Goal: Browse casually

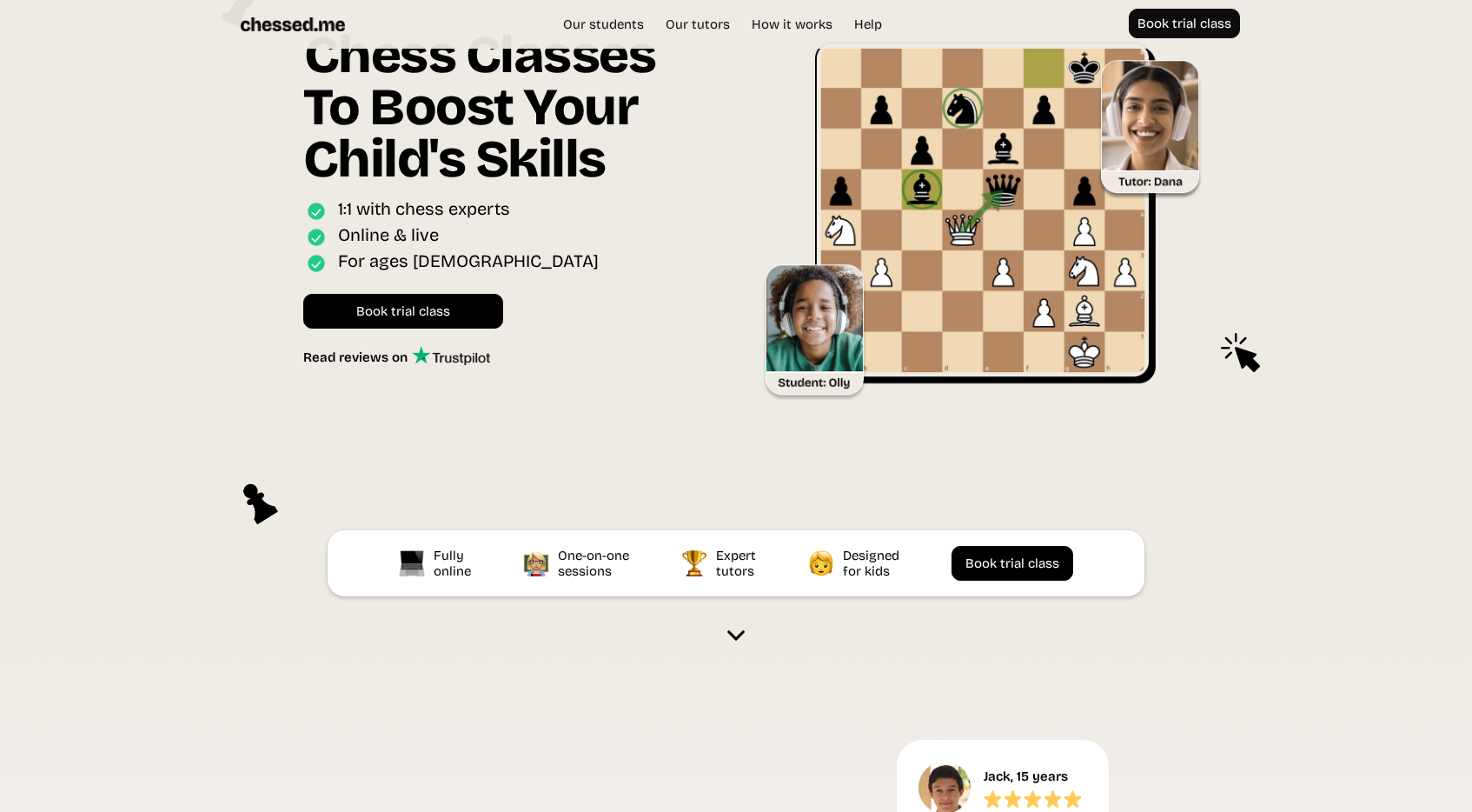
scroll to position [96, 0]
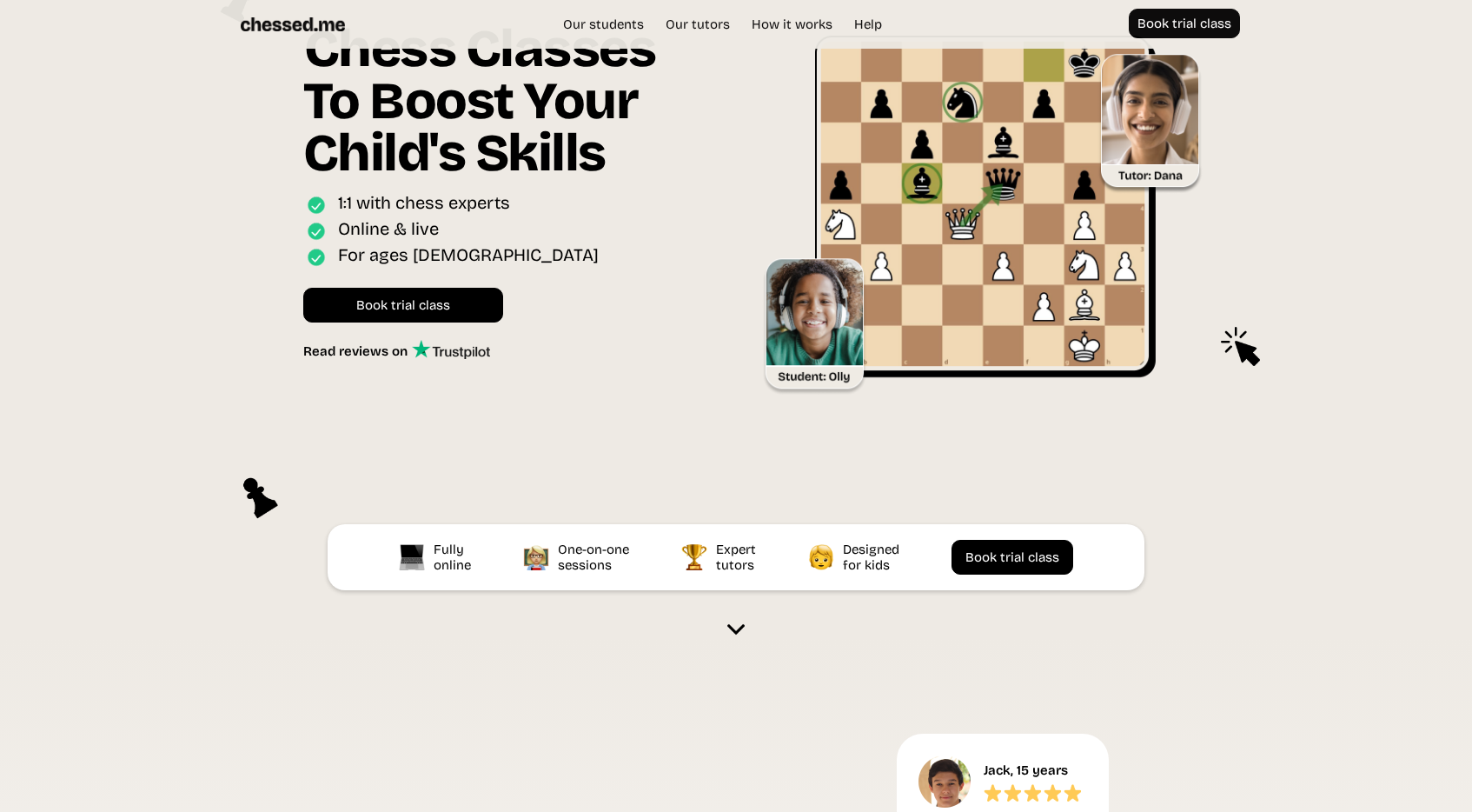
click at [278, 33] on img at bounding box center [293, 24] width 104 height 32
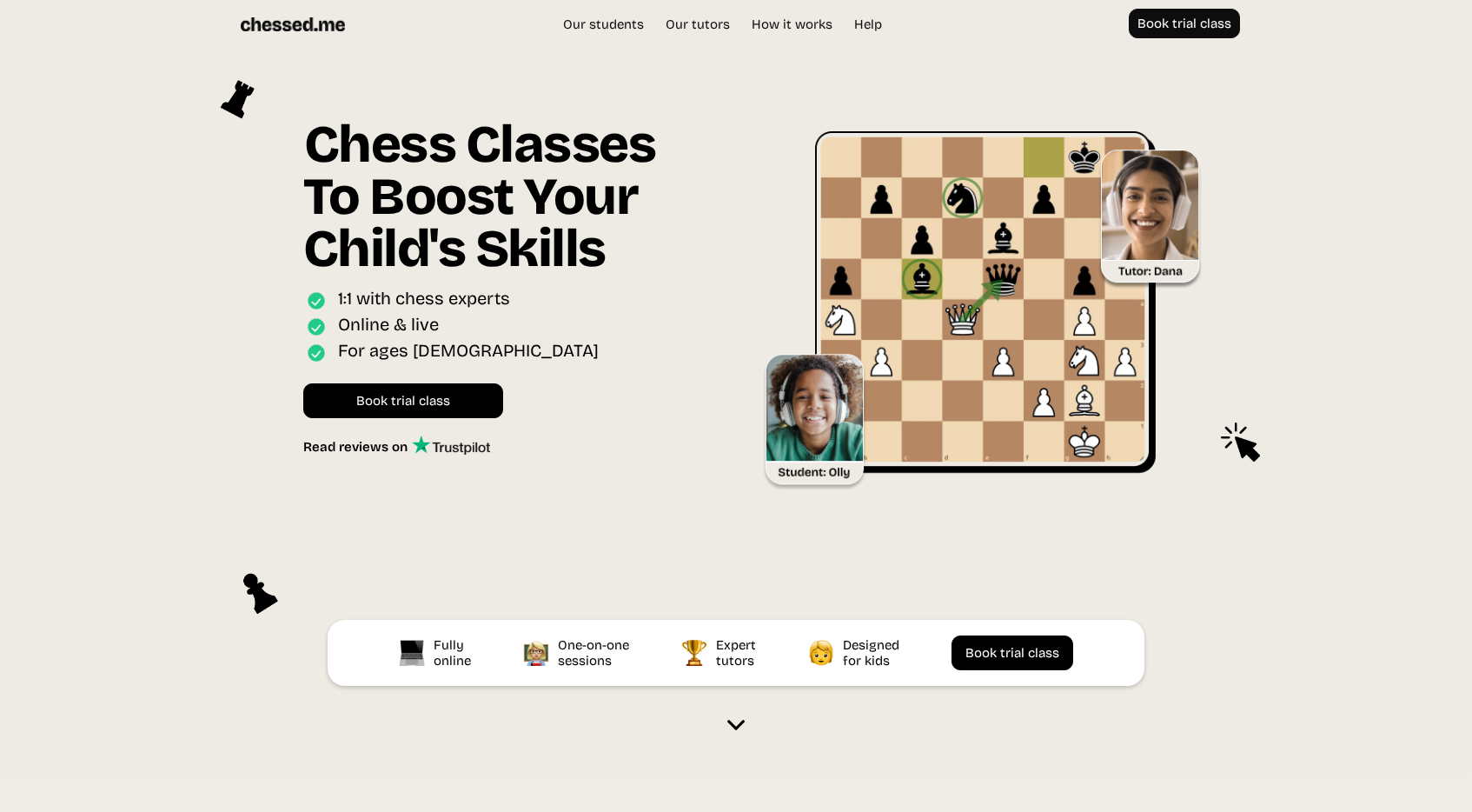
click at [297, 22] on img at bounding box center [293, 24] width 104 height 32
click at [297, 24] on img at bounding box center [293, 24] width 104 height 32
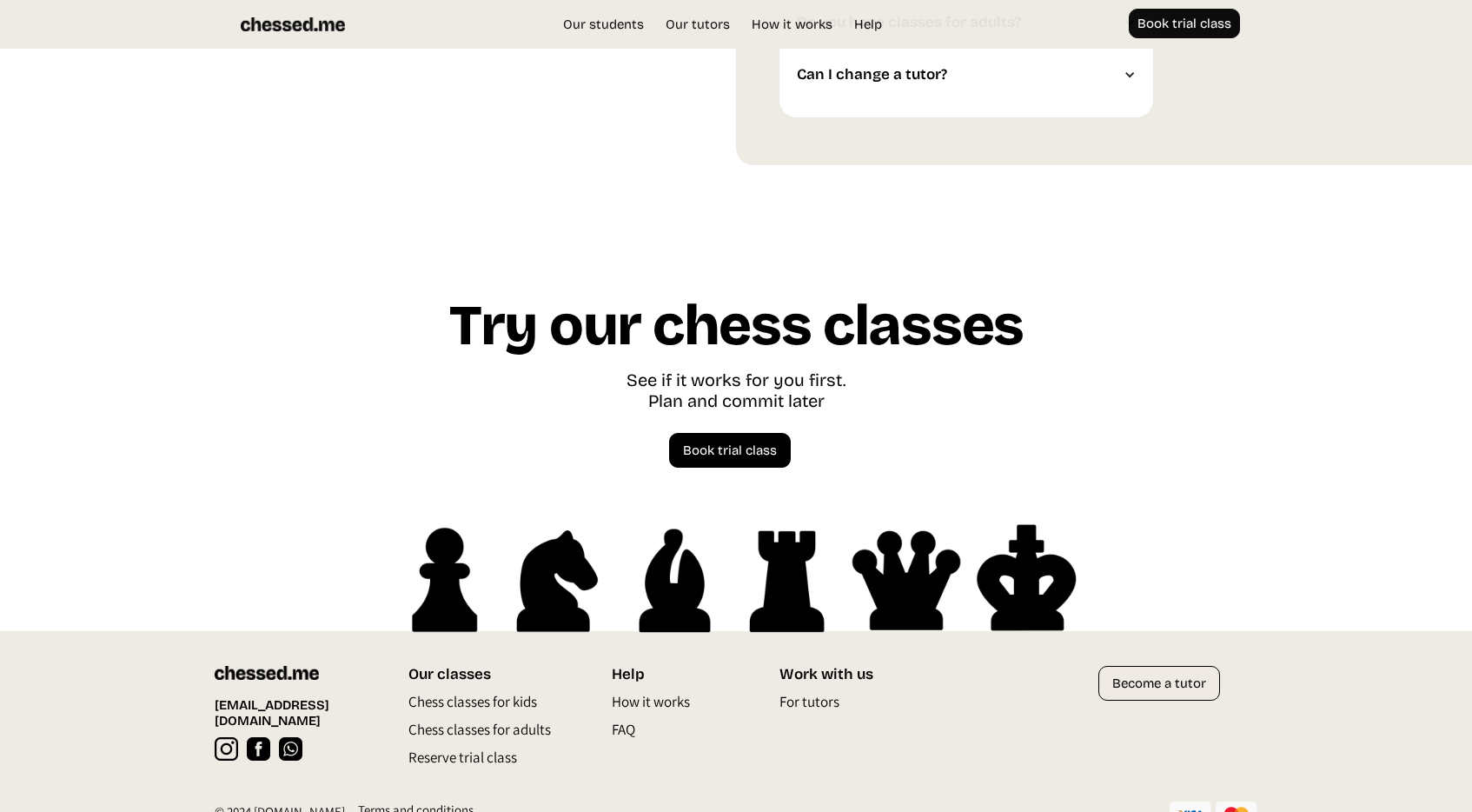
scroll to position [4774, 0]
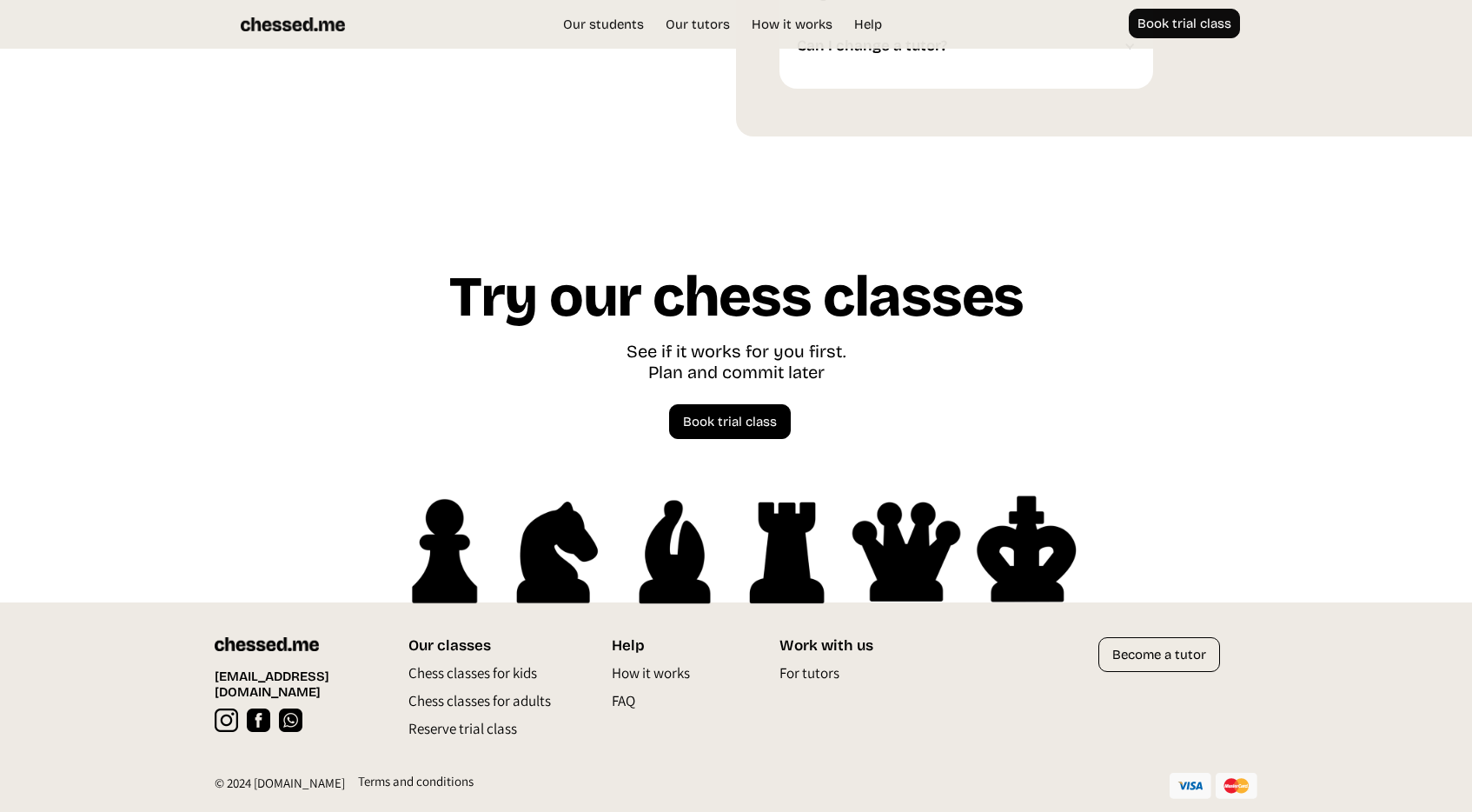
click at [276, 641] on img at bounding box center [266, 644] width 104 height 14
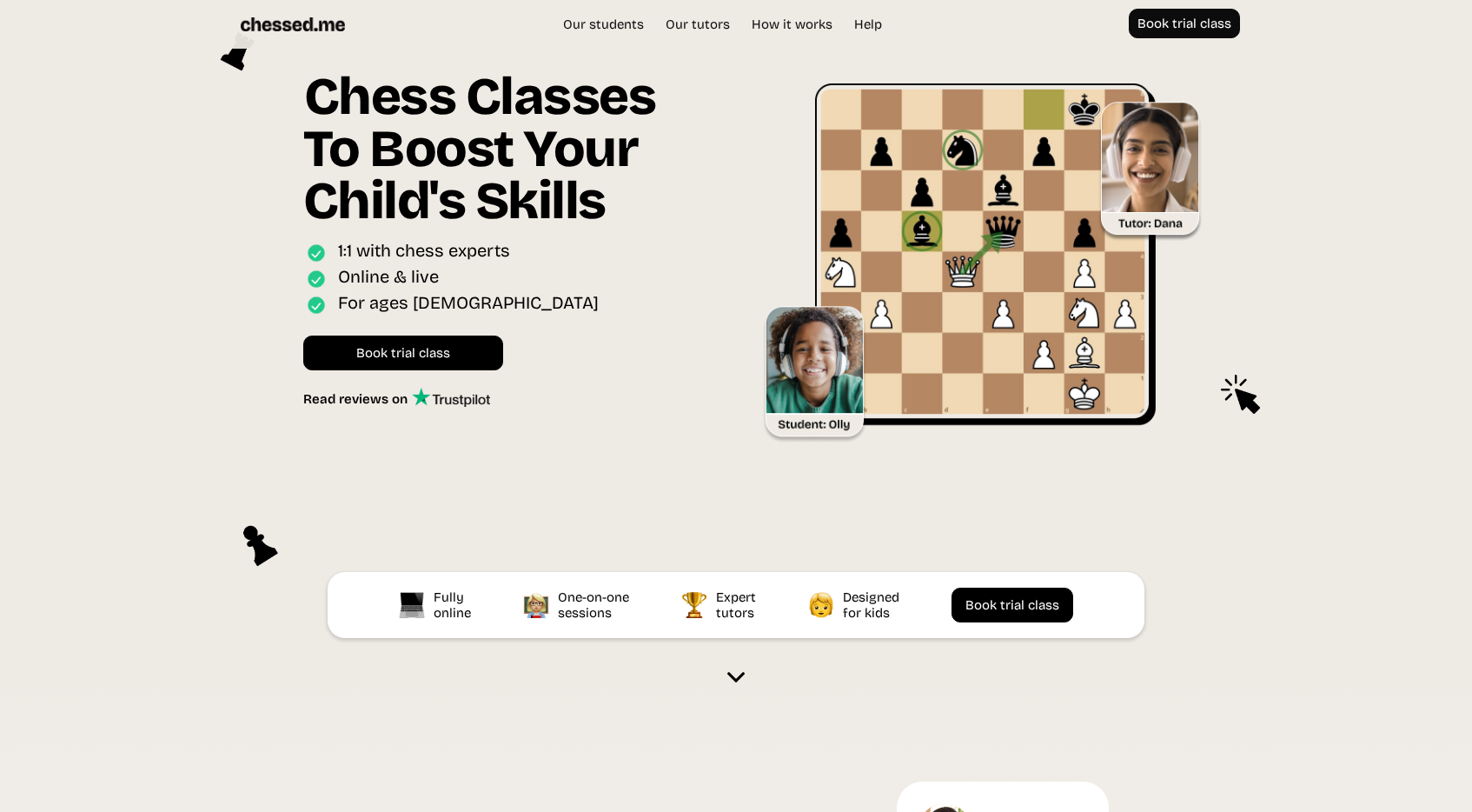
scroll to position [0, 0]
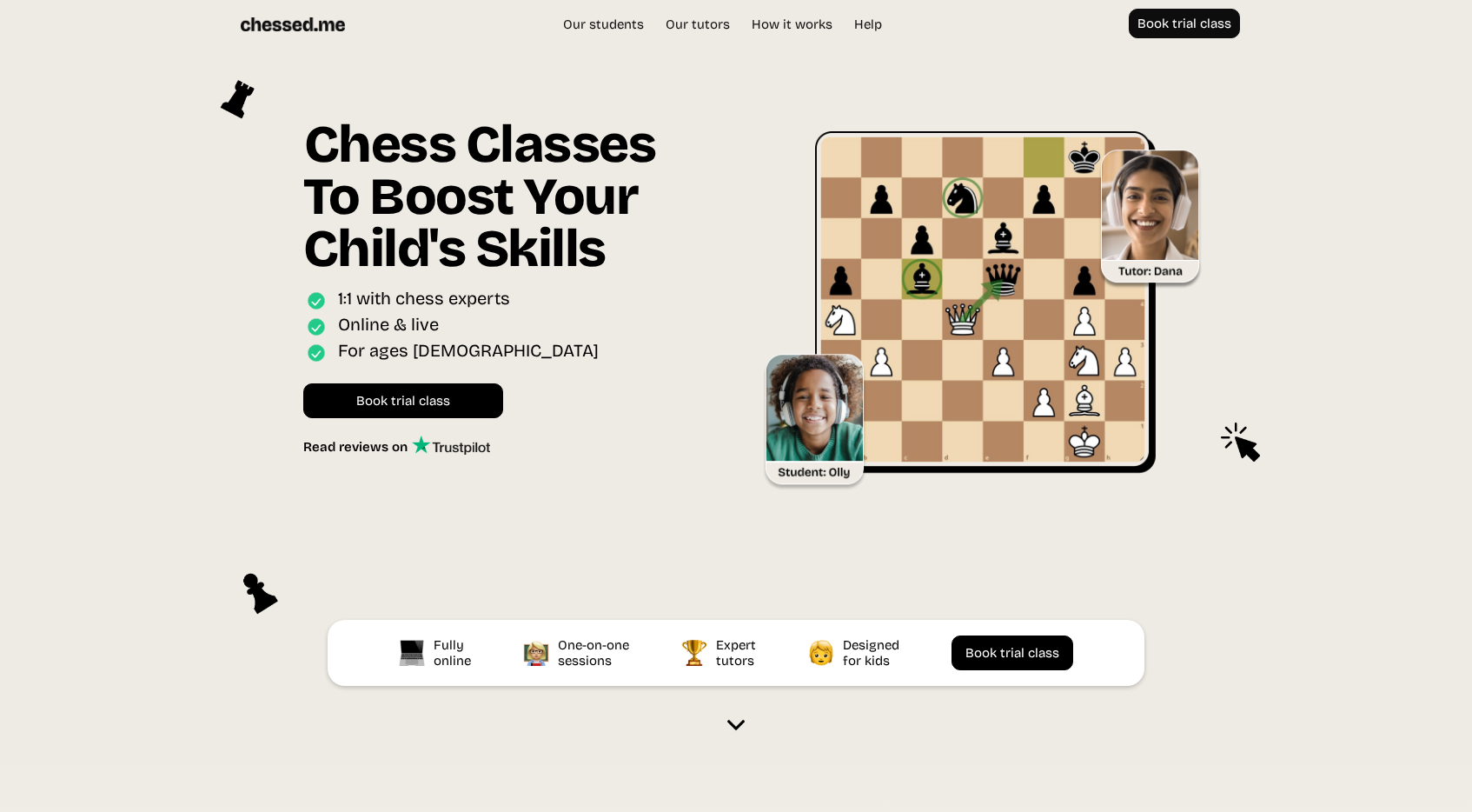
click at [298, 25] on img at bounding box center [293, 24] width 104 height 32
click at [279, 18] on img at bounding box center [293, 24] width 104 height 32
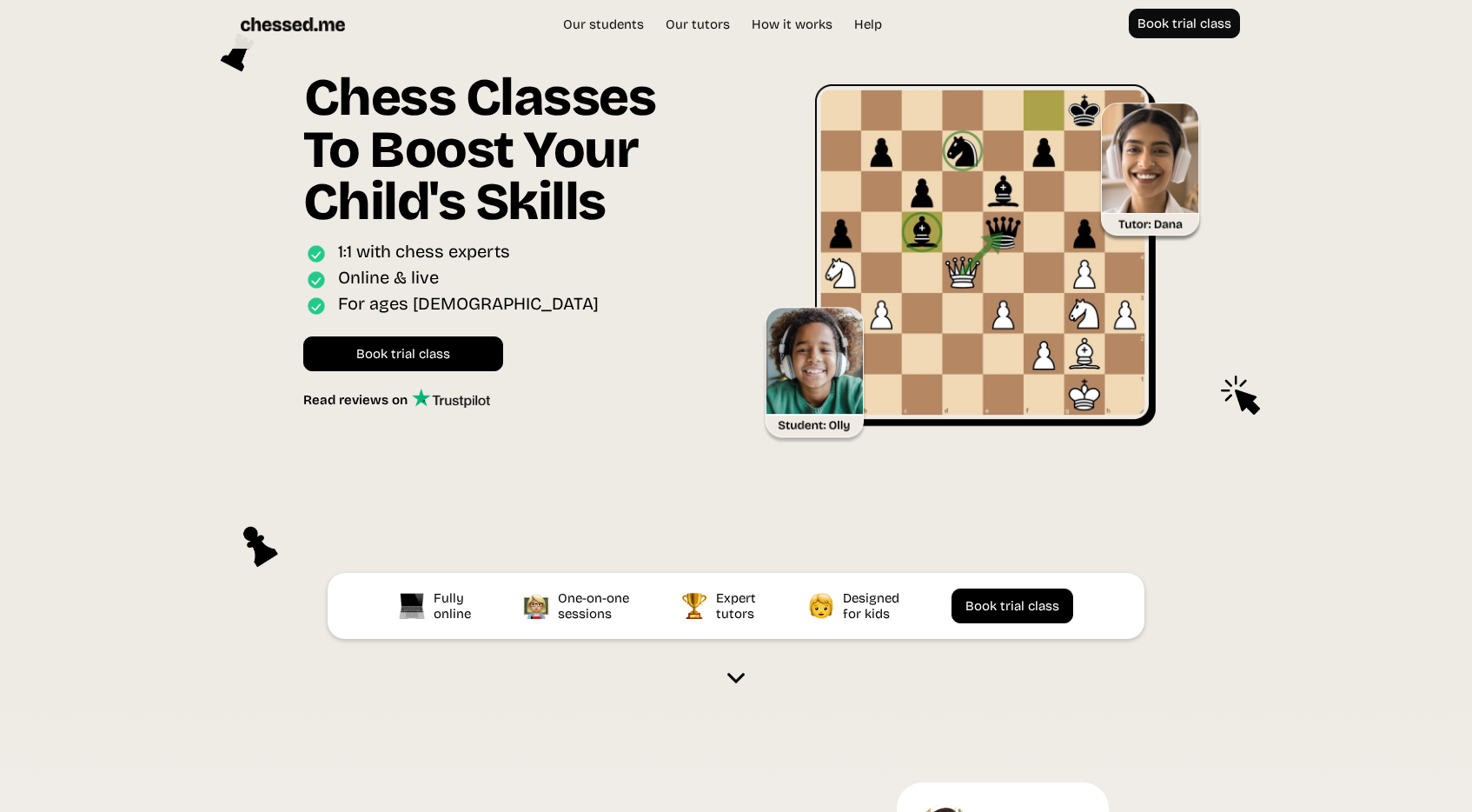
scroll to position [48, 0]
